Goal: Task Accomplishment & Management: Use online tool/utility

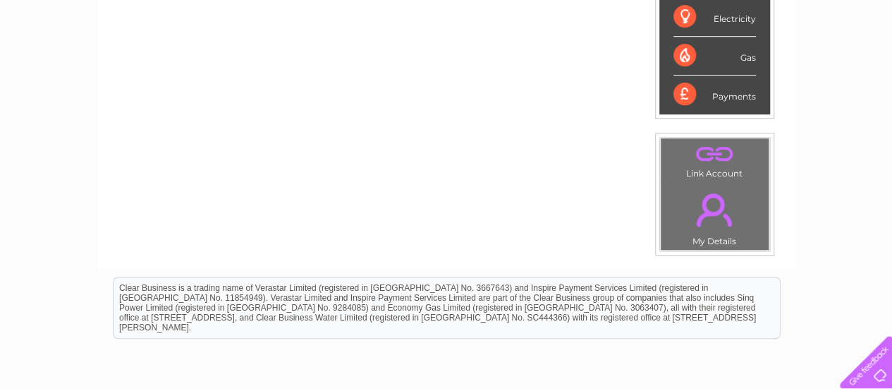
scroll to position [401, 0]
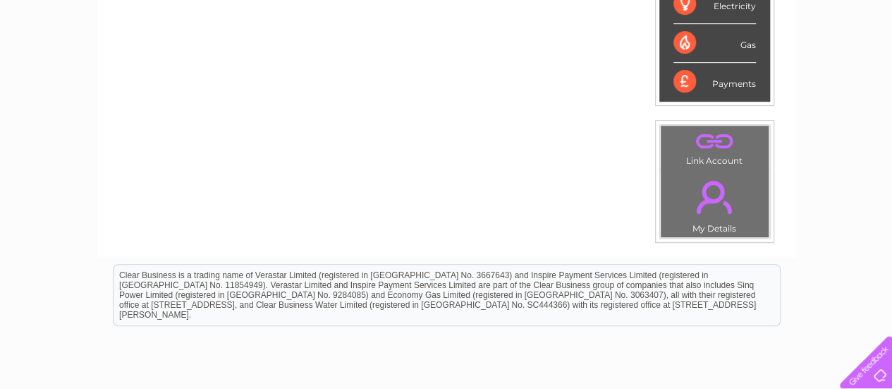
click at [891, 257] on html "Clear Business is a trading name of Verastar Limited (registered in [GEOGRAPHIC…" at bounding box center [446, 302] width 892 height 90
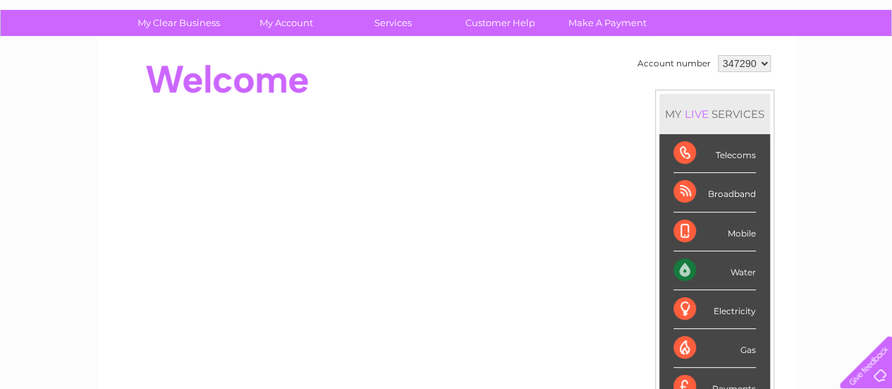
scroll to position [63, 0]
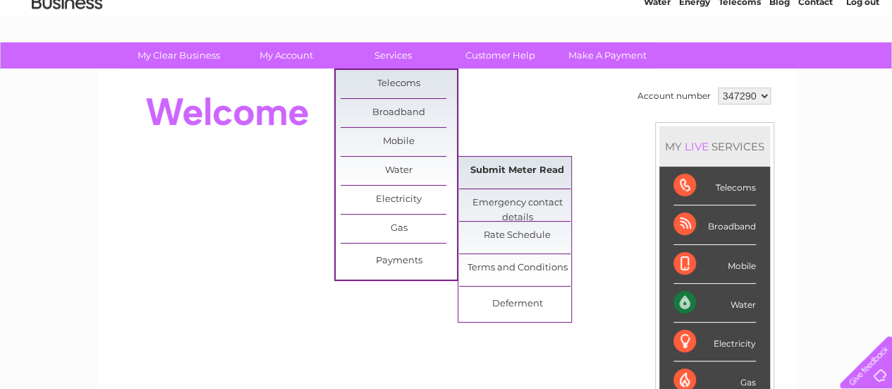
click at [504, 171] on link "Submit Meter Read" at bounding box center [517, 171] width 116 height 28
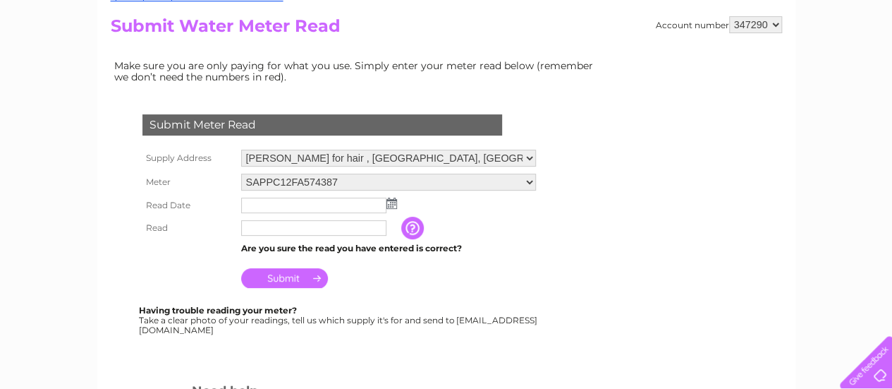
scroll to position [169, 0]
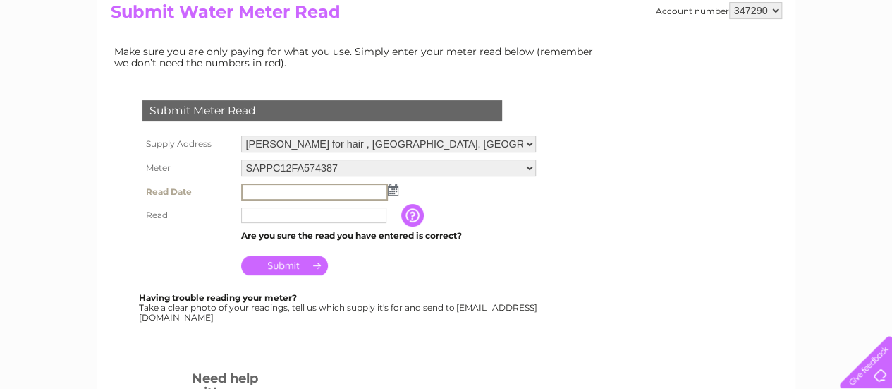
click at [353, 190] on input "text" at bounding box center [314, 191] width 147 height 17
click at [393, 187] on img at bounding box center [393, 189] width 11 height 11
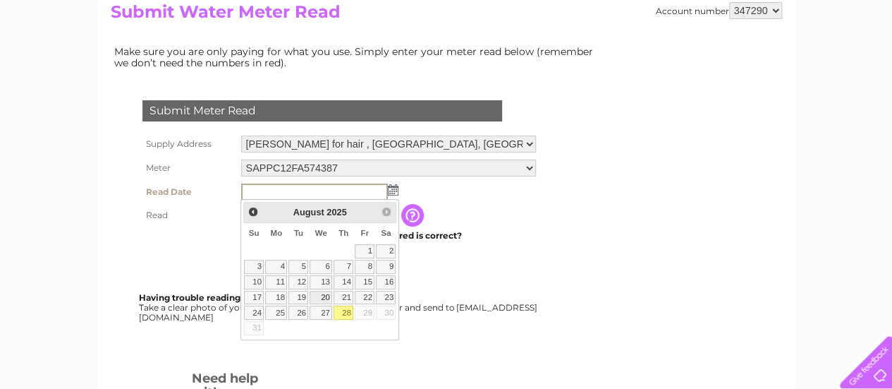
click at [323, 294] on link "20" at bounding box center [321, 298] width 23 height 14
type input "2025/08/20"
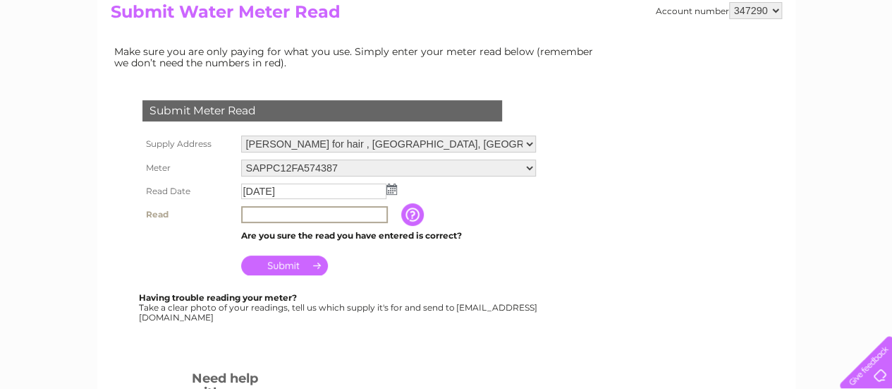
click at [249, 215] on input "text" at bounding box center [314, 214] width 147 height 17
type input "02850"
click at [403, 212] on input "button" at bounding box center [413, 214] width 25 height 23
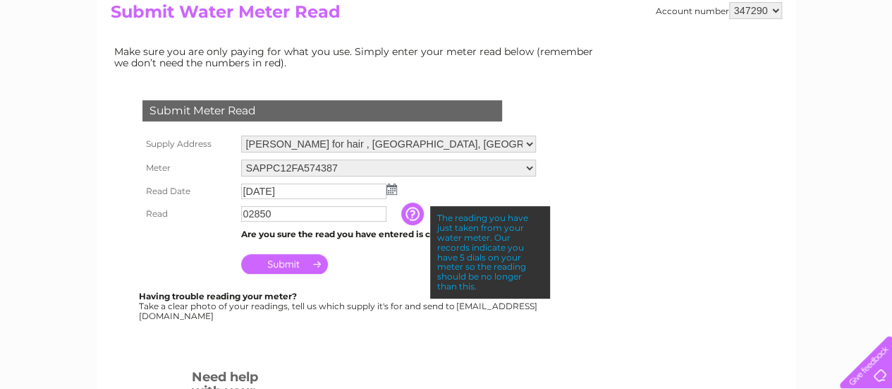
click at [294, 257] on input "Submit" at bounding box center [284, 264] width 87 height 20
